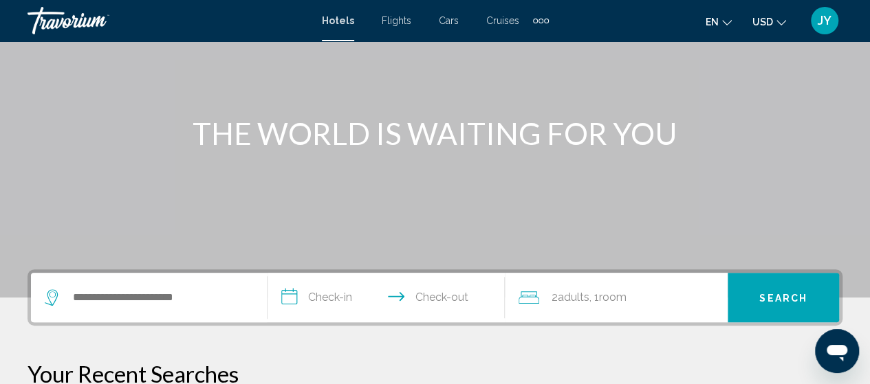
scroll to position [138, 0]
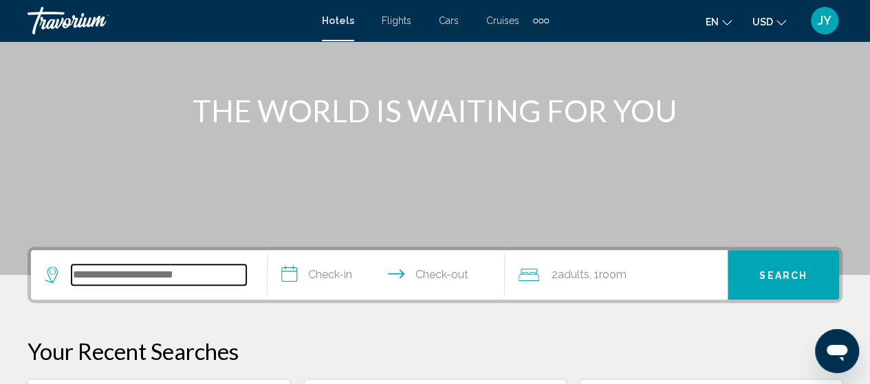
click at [110, 279] on input "Search widget" at bounding box center [159, 275] width 175 height 21
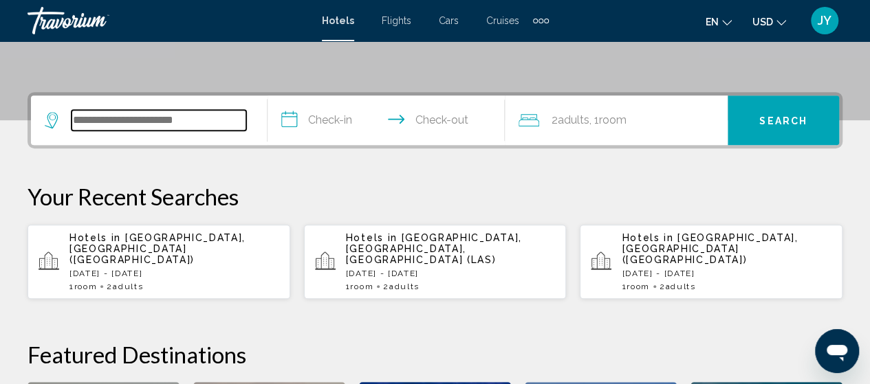
scroll to position [340, 0]
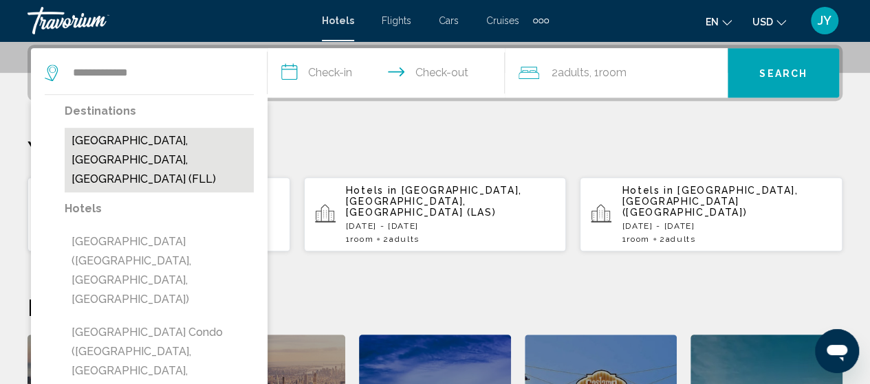
click at [112, 157] on button "[GEOGRAPHIC_DATA], [GEOGRAPHIC_DATA], [GEOGRAPHIC_DATA] (FLL)" at bounding box center [159, 160] width 189 height 65
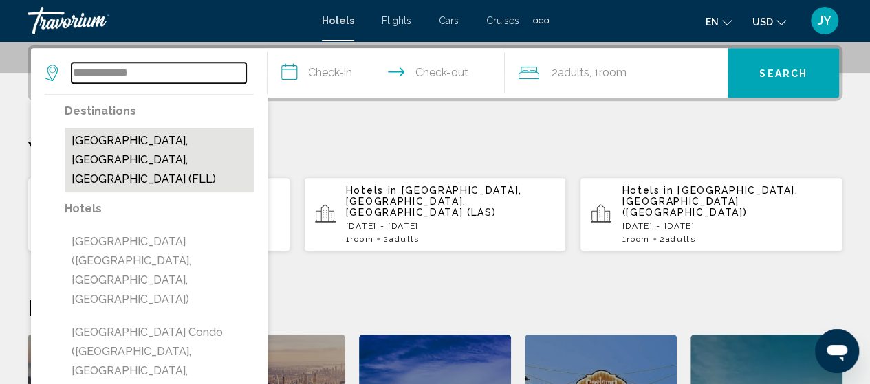
type input "**********"
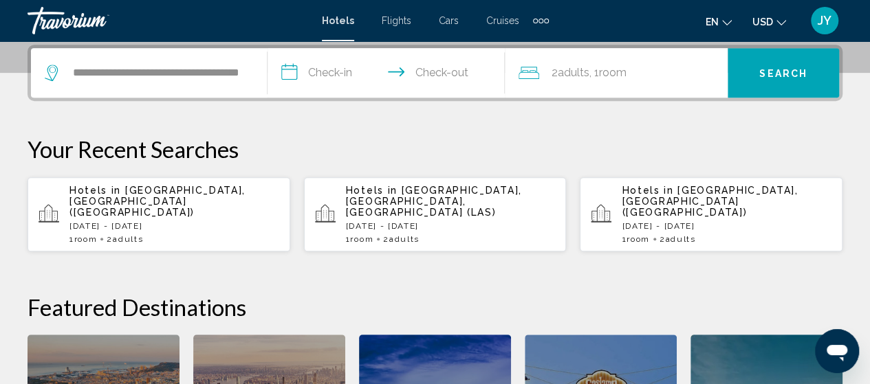
click at [341, 76] on input "**********" at bounding box center [389, 75] width 242 height 54
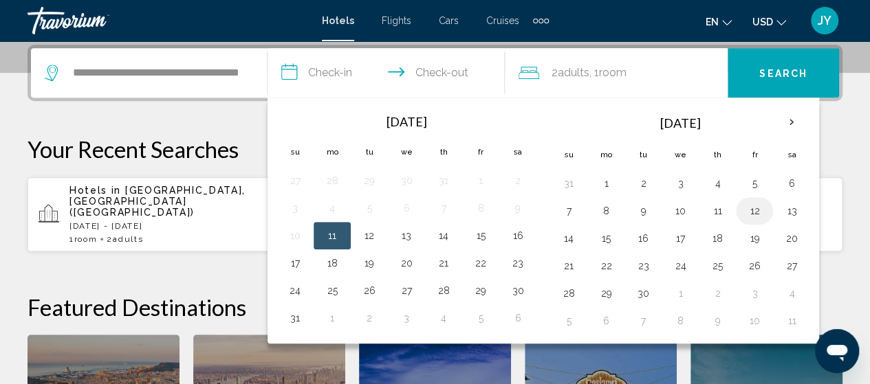
click at [750, 213] on button "12" at bounding box center [754, 211] width 22 height 19
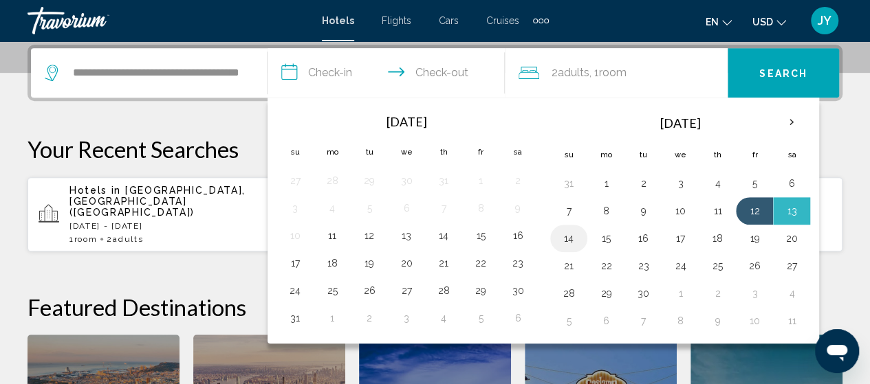
click at [560, 237] on button "14" at bounding box center [569, 238] width 22 height 19
type input "**********"
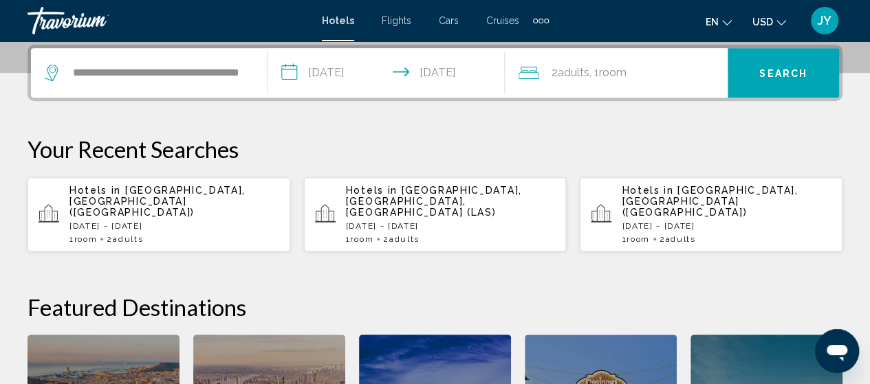
click at [686, 78] on div "2 Adult Adults , 1 Room rooms" at bounding box center [623, 72] width 209 height 19
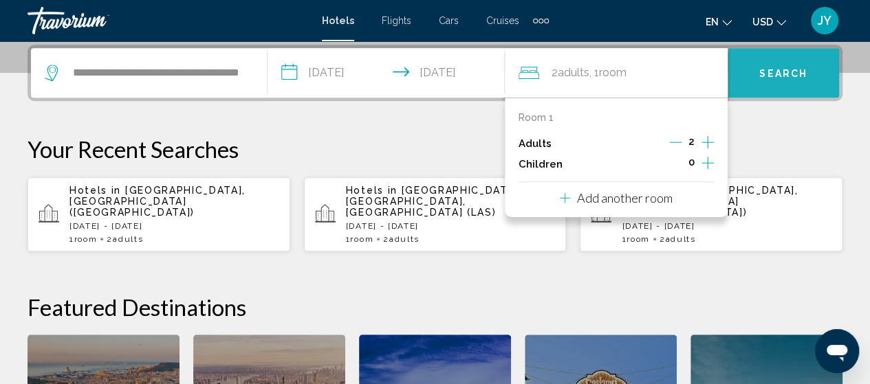
click at [770, 78] on span "Search" at bounding box center [783, 73] width 48 height 11
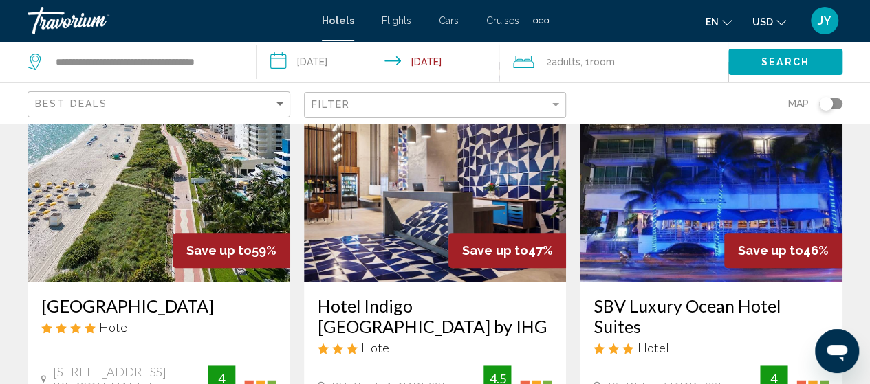
scroll to position [138, 0]
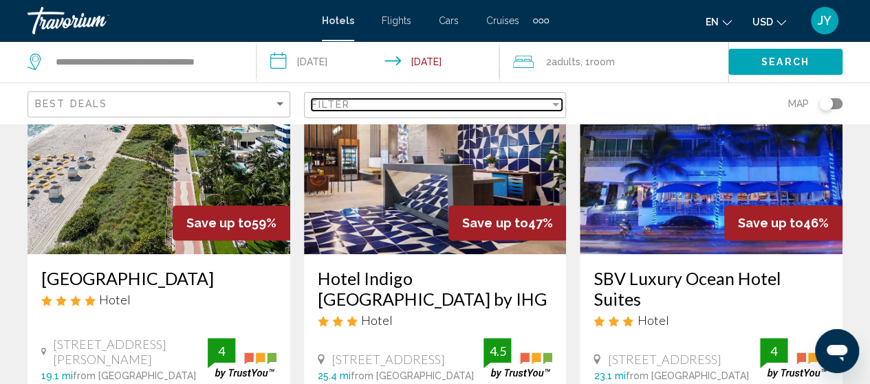
click at [560, 107] on div "Filter" at bounding box center [556, 104] width 12 height 11
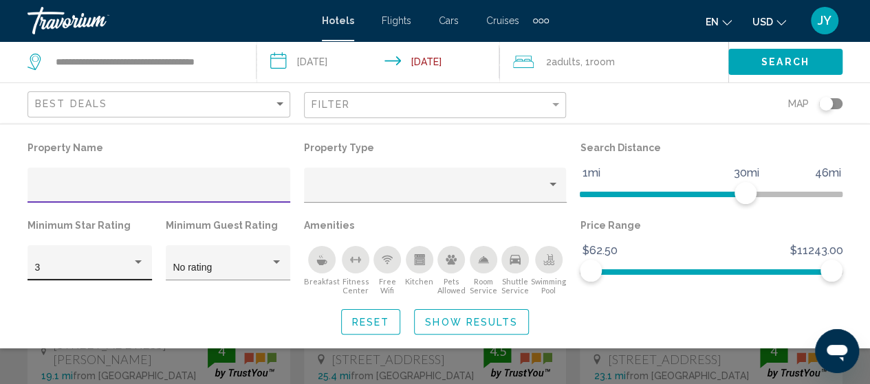
click at [138, 265] on div "Hotel Filters" at bounding box center [138, 262] width 12 height 11
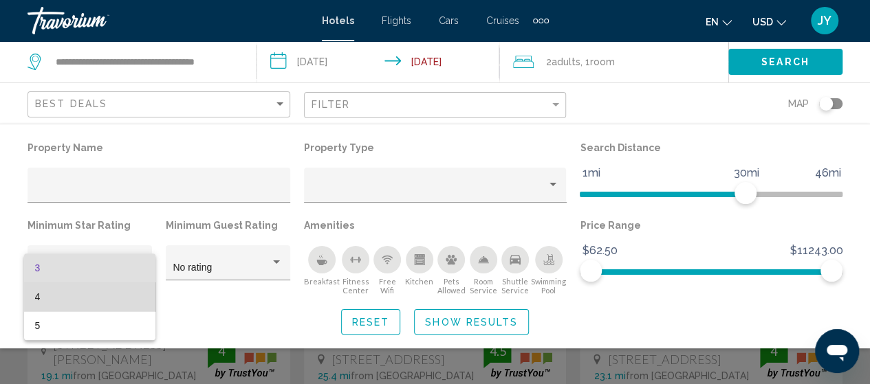
click at [100, 301] on span "4" at bounding box center [90, 297] width 110 height 29
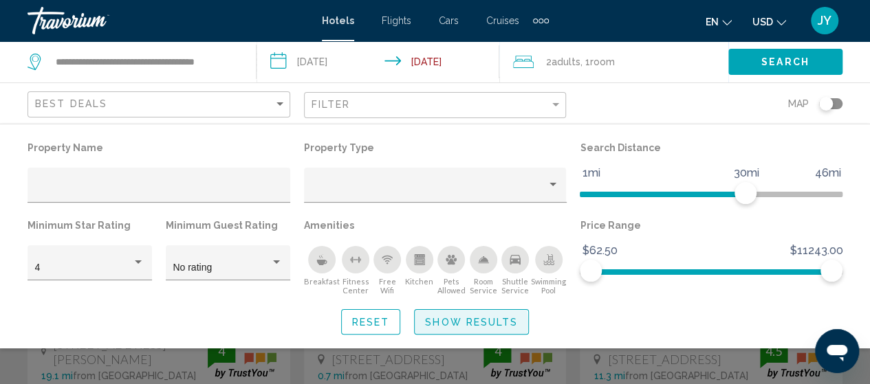
click at [429, 325] on span "Show Results" at bounding box center [471, 322] width 93 height 11
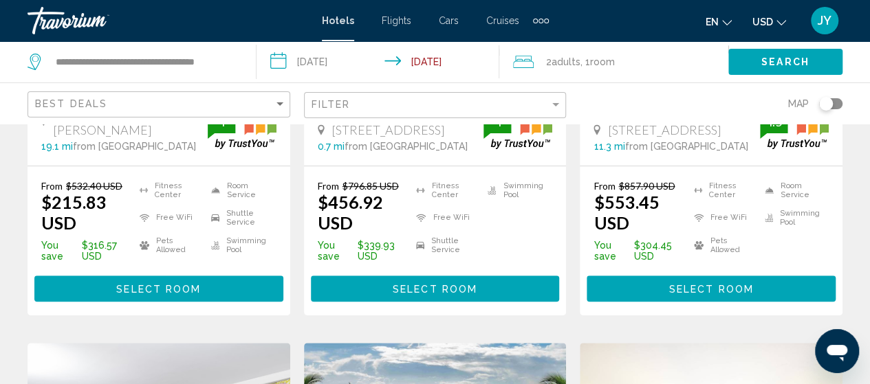
scroll to position [385, 0]
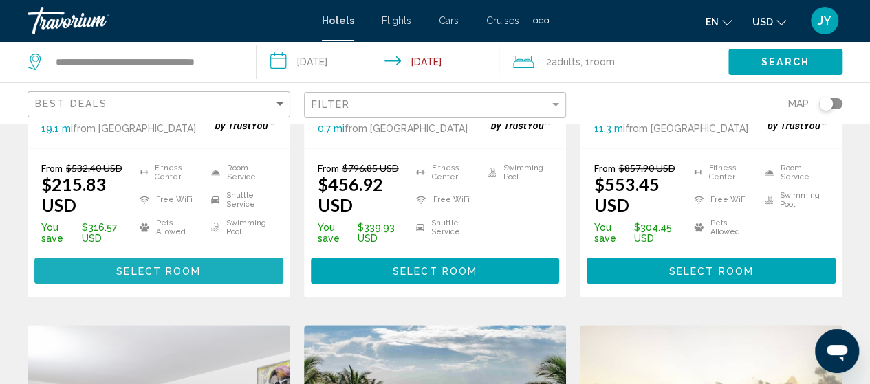
click at [150, 277] on span "Select Room" at bounding box center [158, 271] width 85 height 11
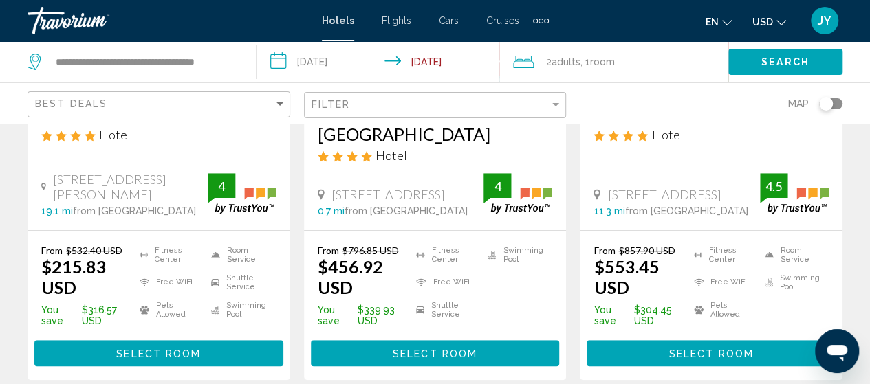
scroll to position [330, 0]
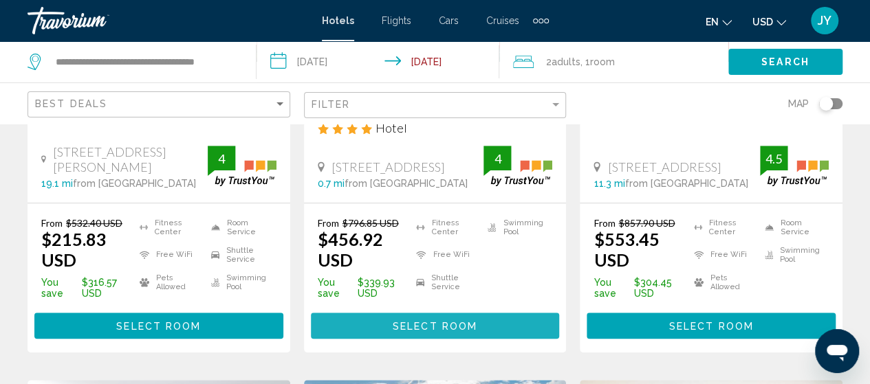
click at [437, 338] on button "Select Room" at bounding box center [435, 325] width 249 height 25
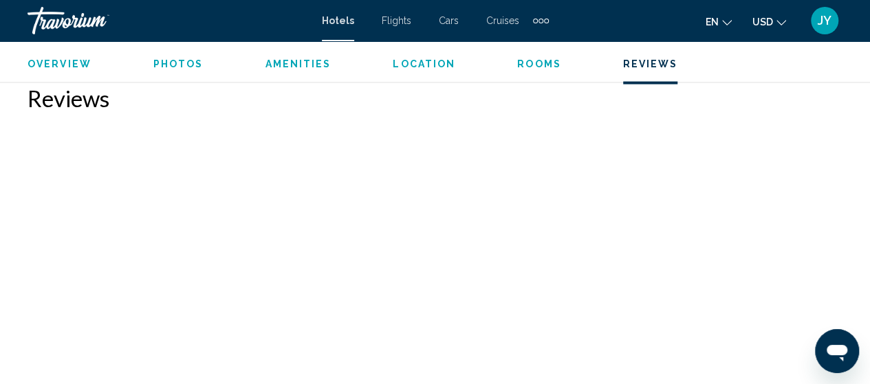
scroll to position [4082, 0]
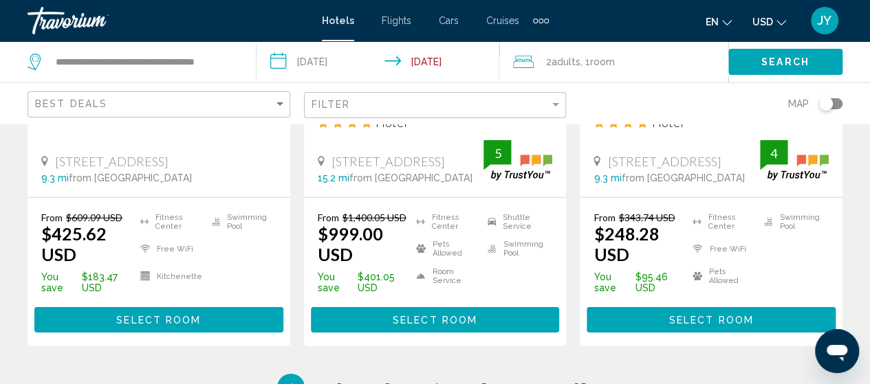
scroll to position [1981, 0]
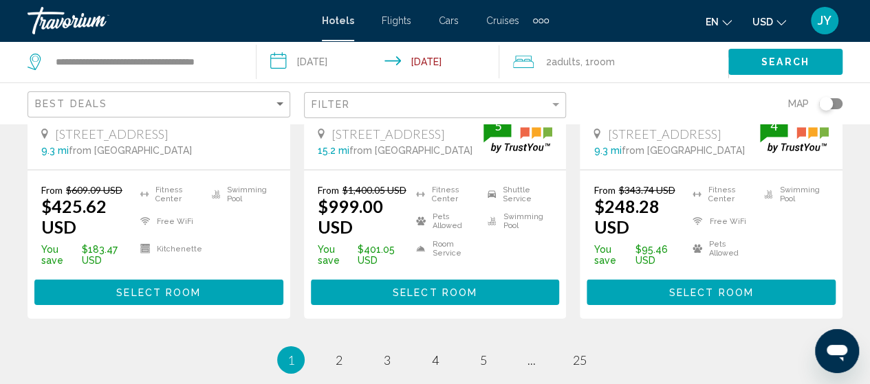
click at [160, 298] on span "Select Room" at bounding box center [158, 292] width 85 height 11
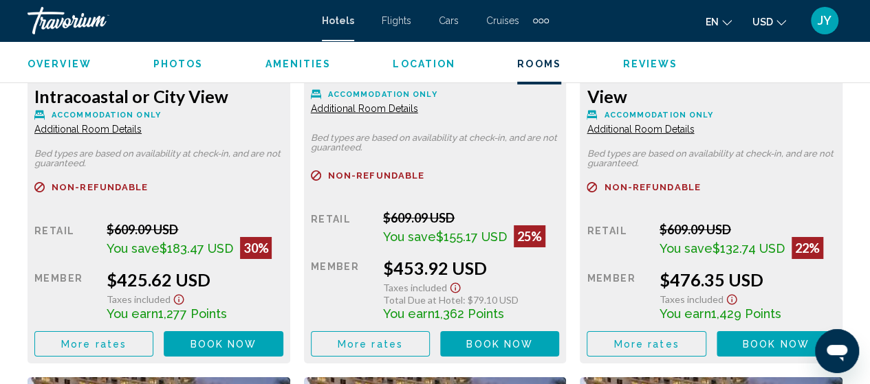
scroll to position [2321, 0]
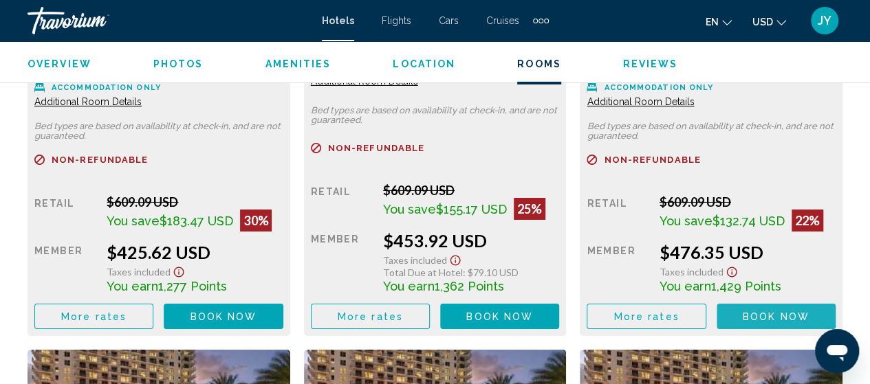
click at [732, 305] on button "Book now No longer available" at bounding box center [776, 316] width 119 height 25
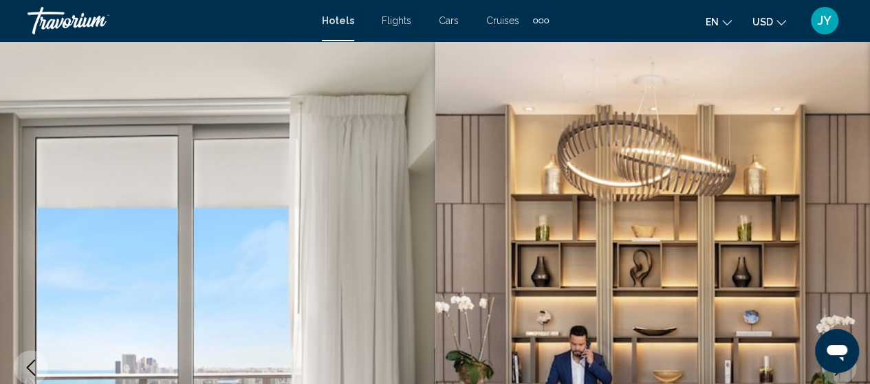
scroll to position [175, 0]
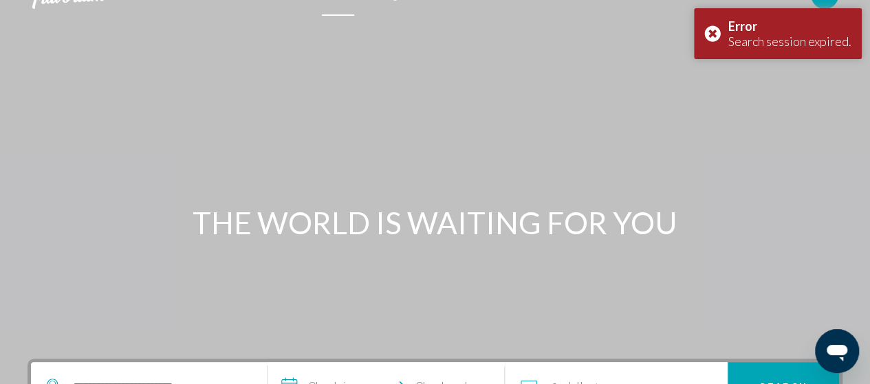
scroll to position [28, 0]
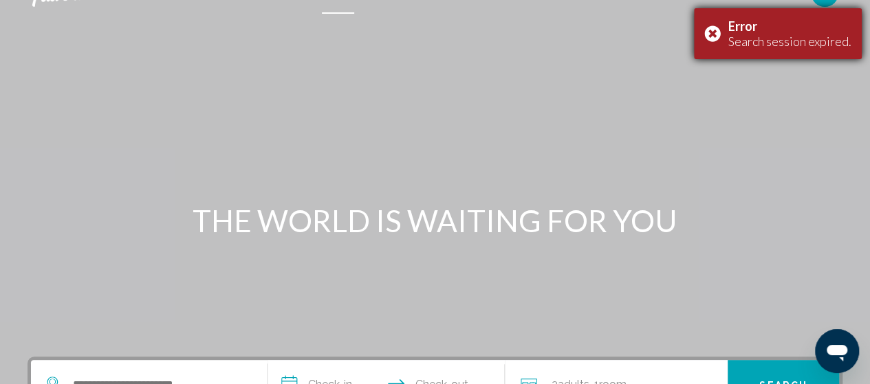
click at [715, 36] on div "Error Search session expired." at bounding box center [778, 33] width 168 height 51
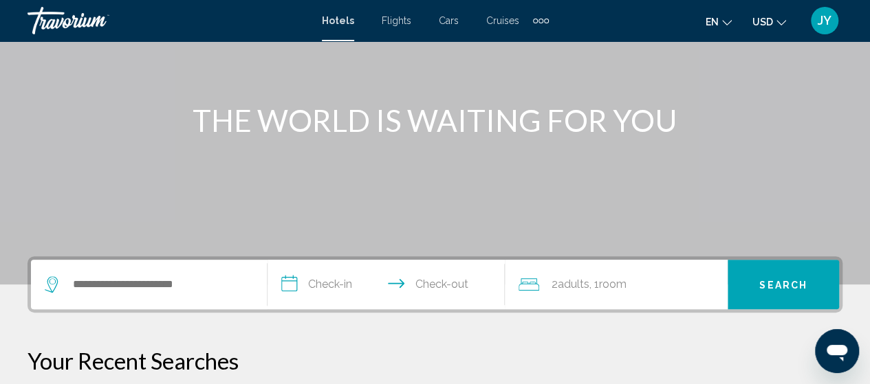
scroll to position [138, 0]
